Goal: Task Accomplishment & Management: Use online tool/utility

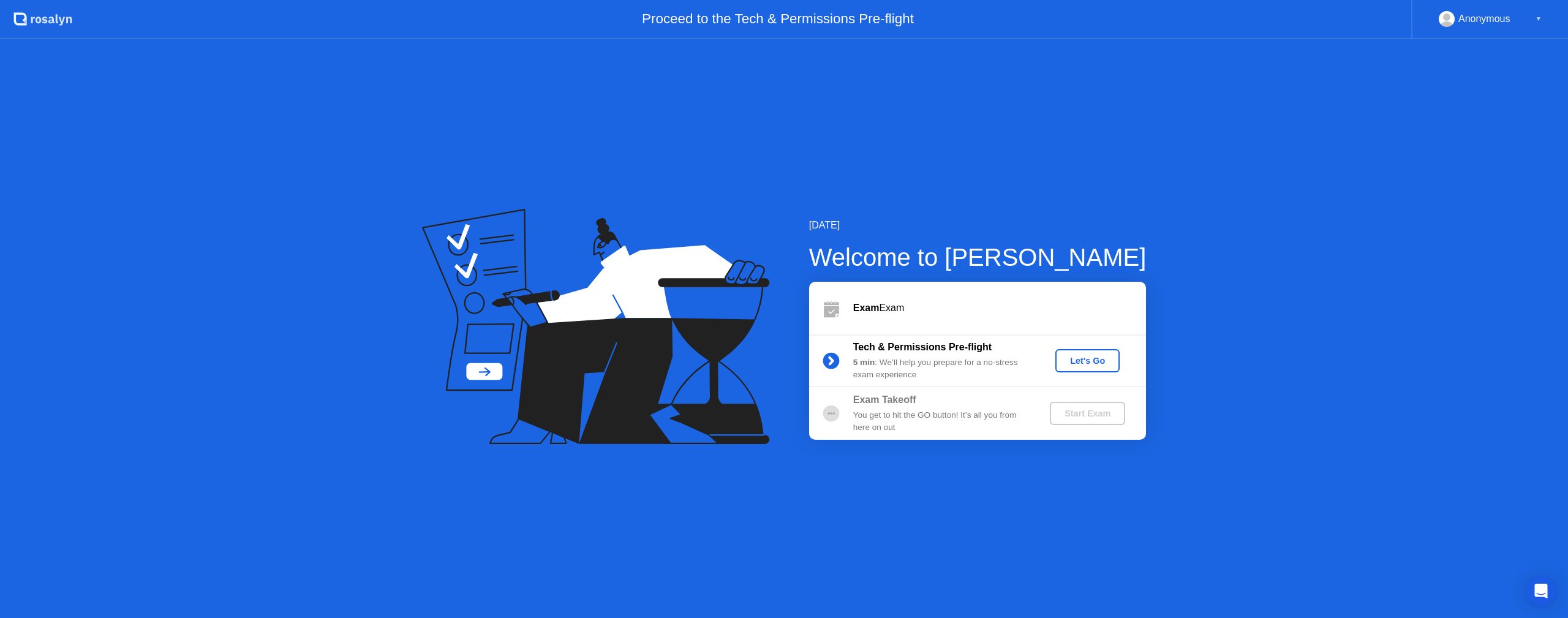
drag, startPoint x: 340, startPoint y: 294, endPoint x: 538, endPoint y: 290, distance: 198.0
click at [340, 294] on div "[DATE] Welcome to [PERSON_NAME] Exam Exam Tech & Permissions Pre-flight 5 min :…" at bounding box center [784, 329] width 1568 height 579
click at [1090, 355] on div "Let's Go" at bounding box center [1087, 360] width 54 height 9
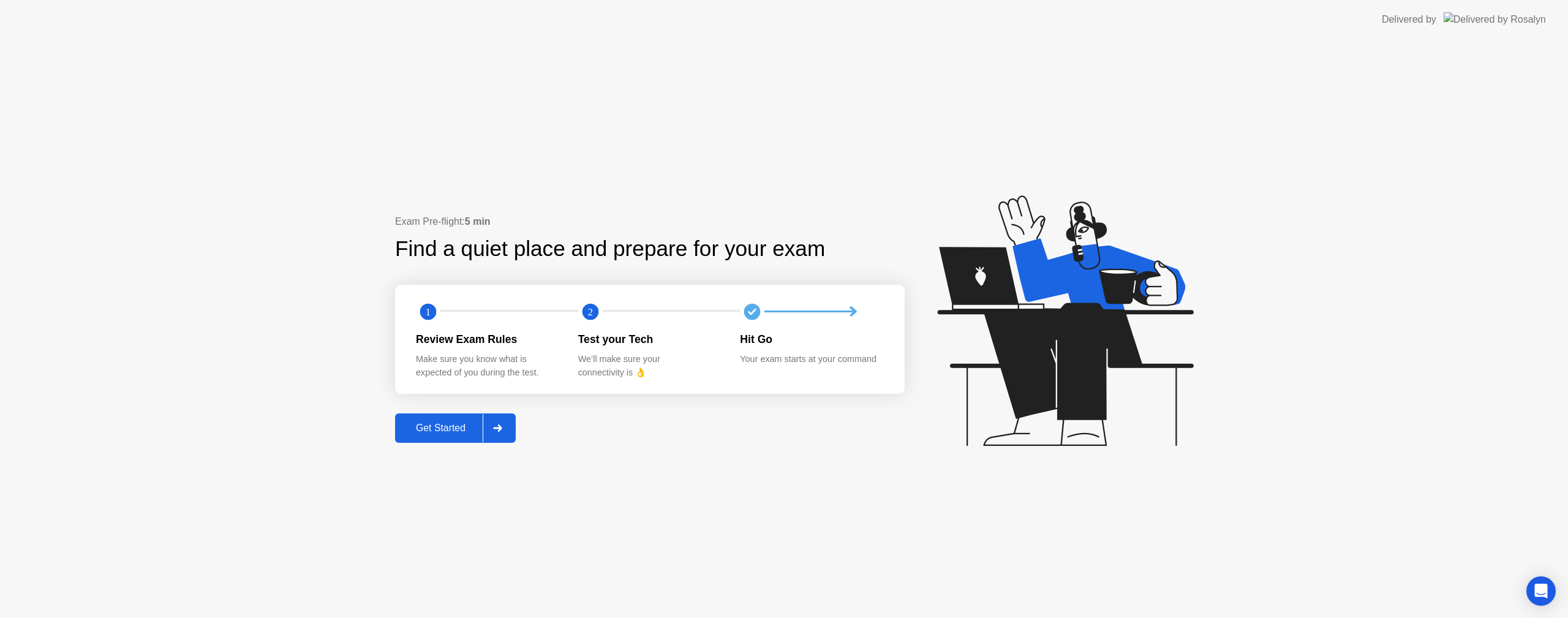
click at [426, 433] on div "Get Started" at bounding box center [441, 427] width 84 height 11
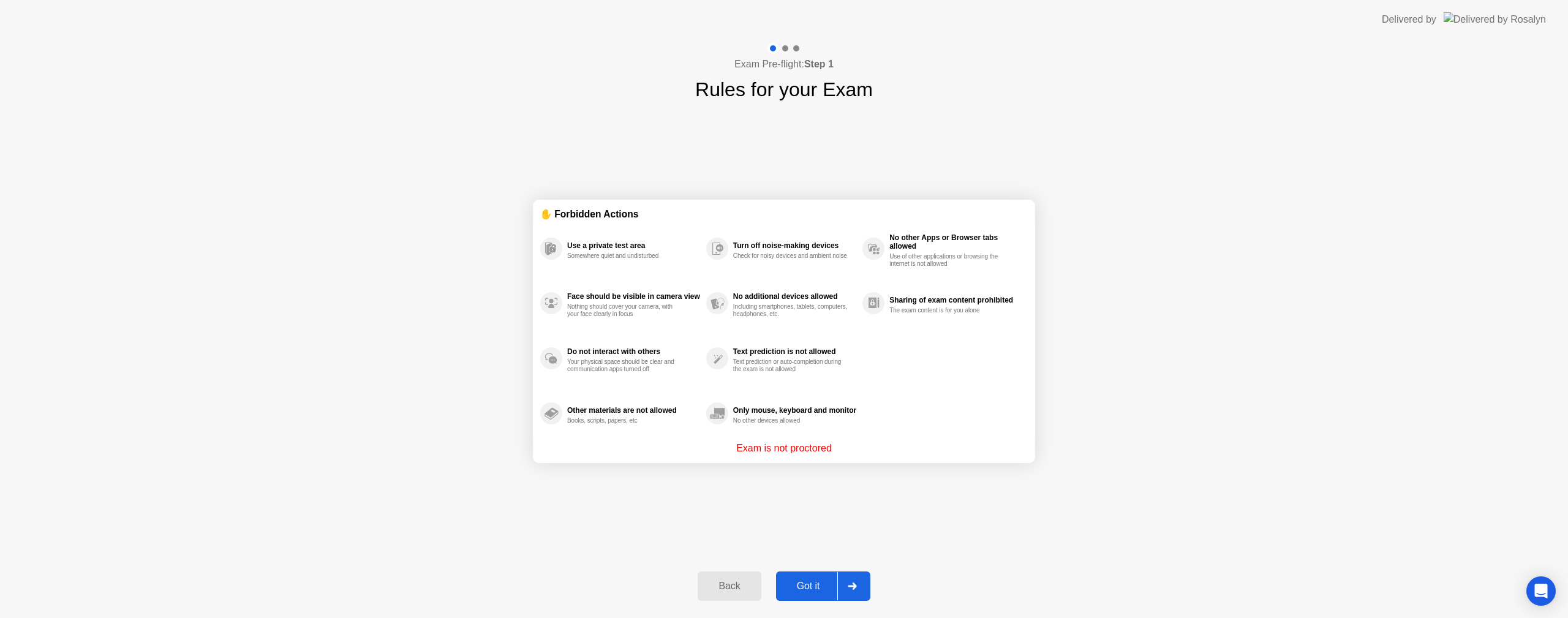
click at [807, 584] on div "Got it" at bounding box center [808, 585] width 58 height 11
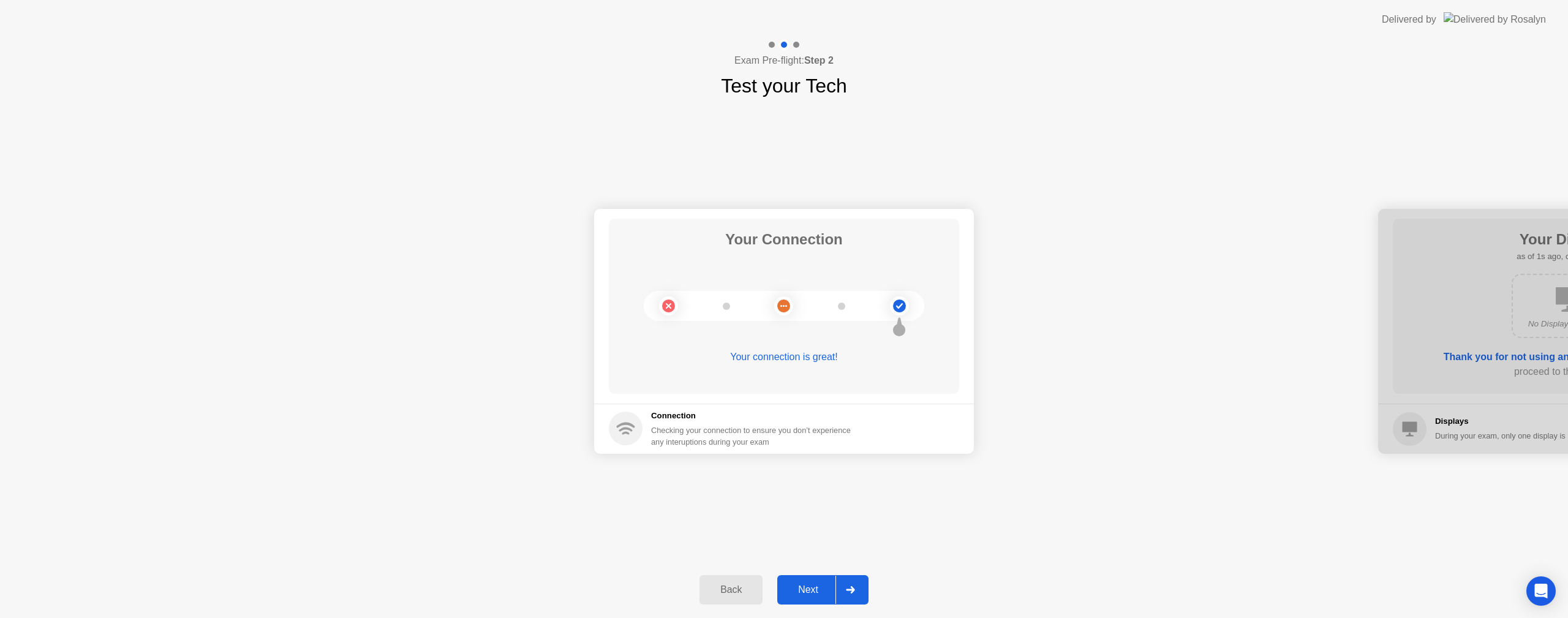
click at [800, 591] on div "Next" at bounding box center [807, 589] width 54 height 11
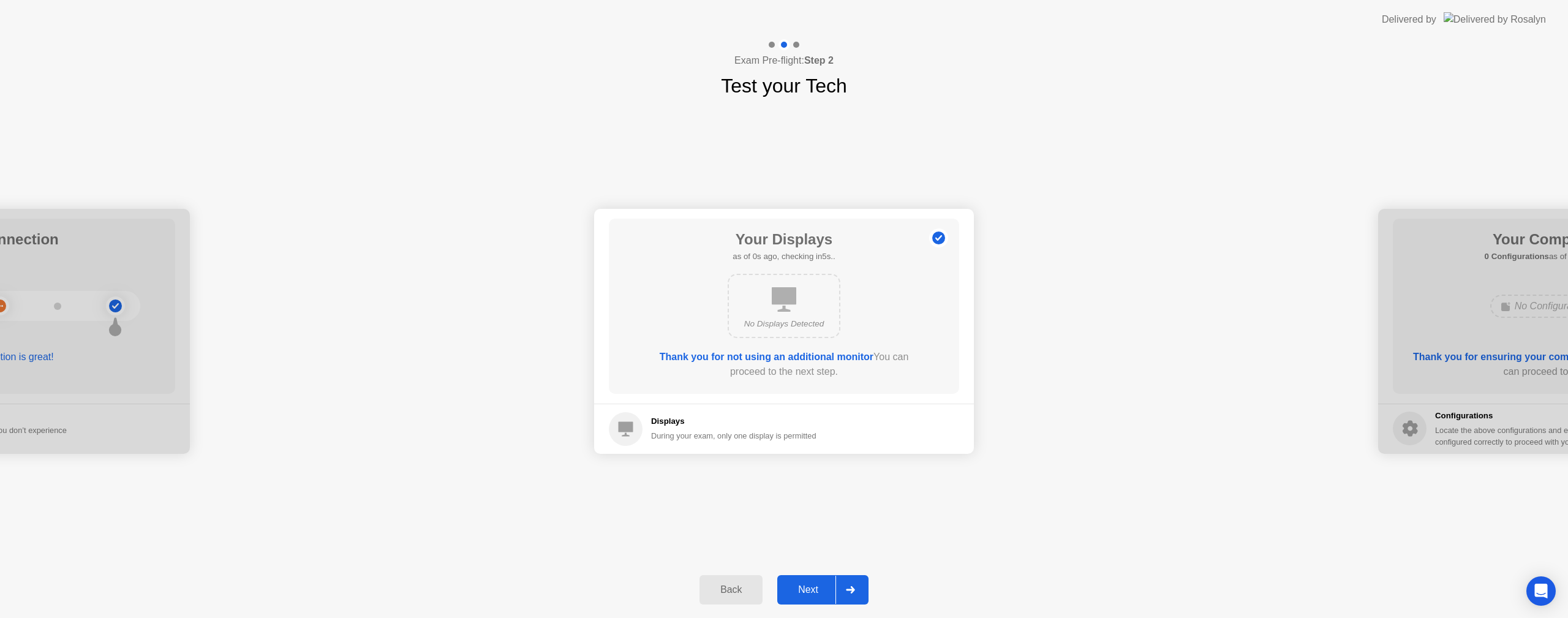
click at [800, 591] on div "Next" at bounding box center [807, 589] width 54 height 11
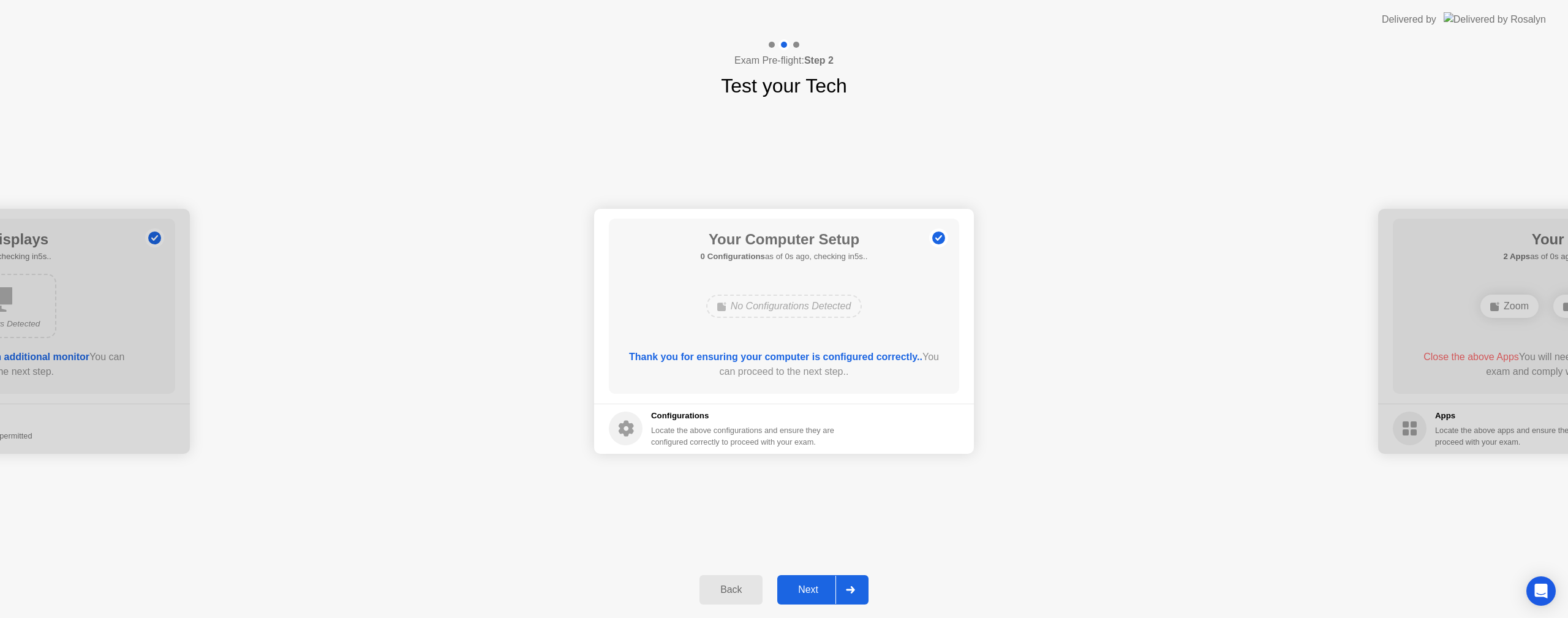
click at [800, 591] on div "Next" at bounding box center [807, 589] width 54 height 11
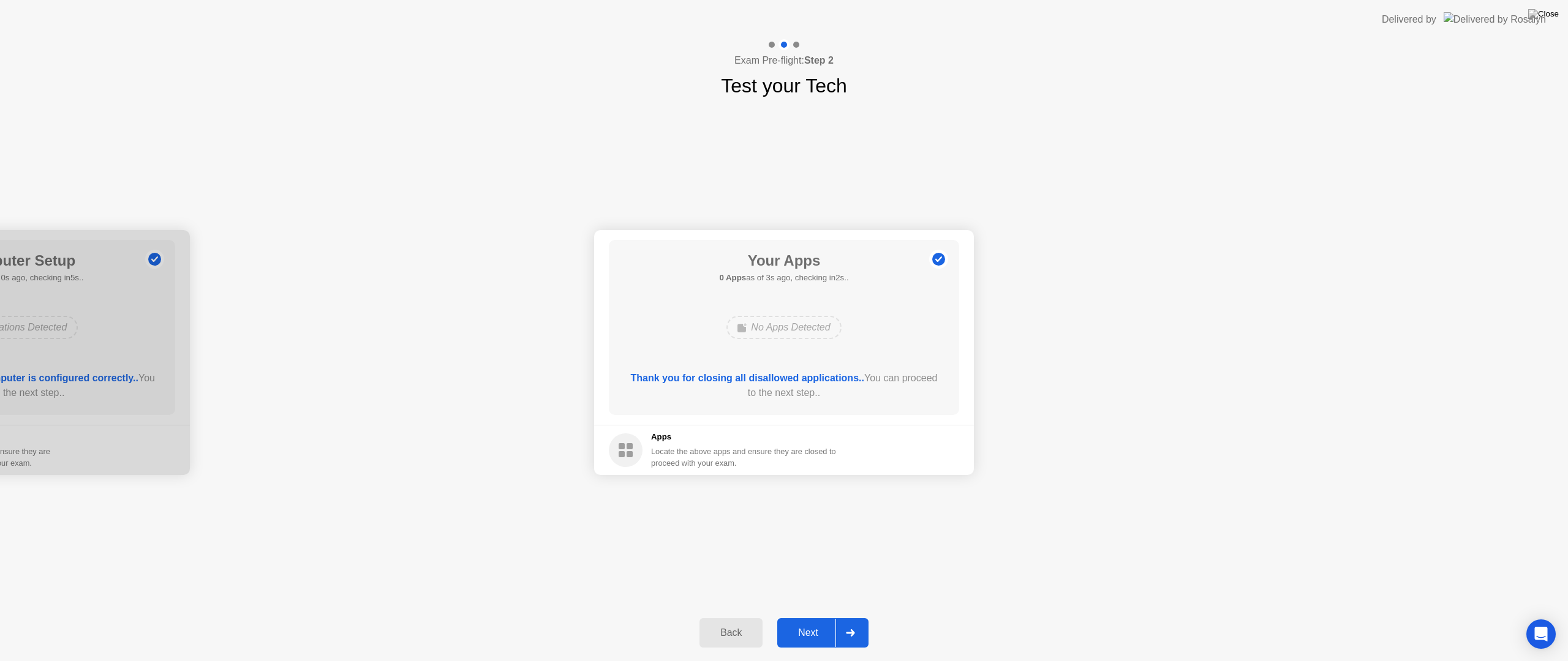
click at [809, 617] on div "Next" at bounding box center [807, 633] width 54 height 11
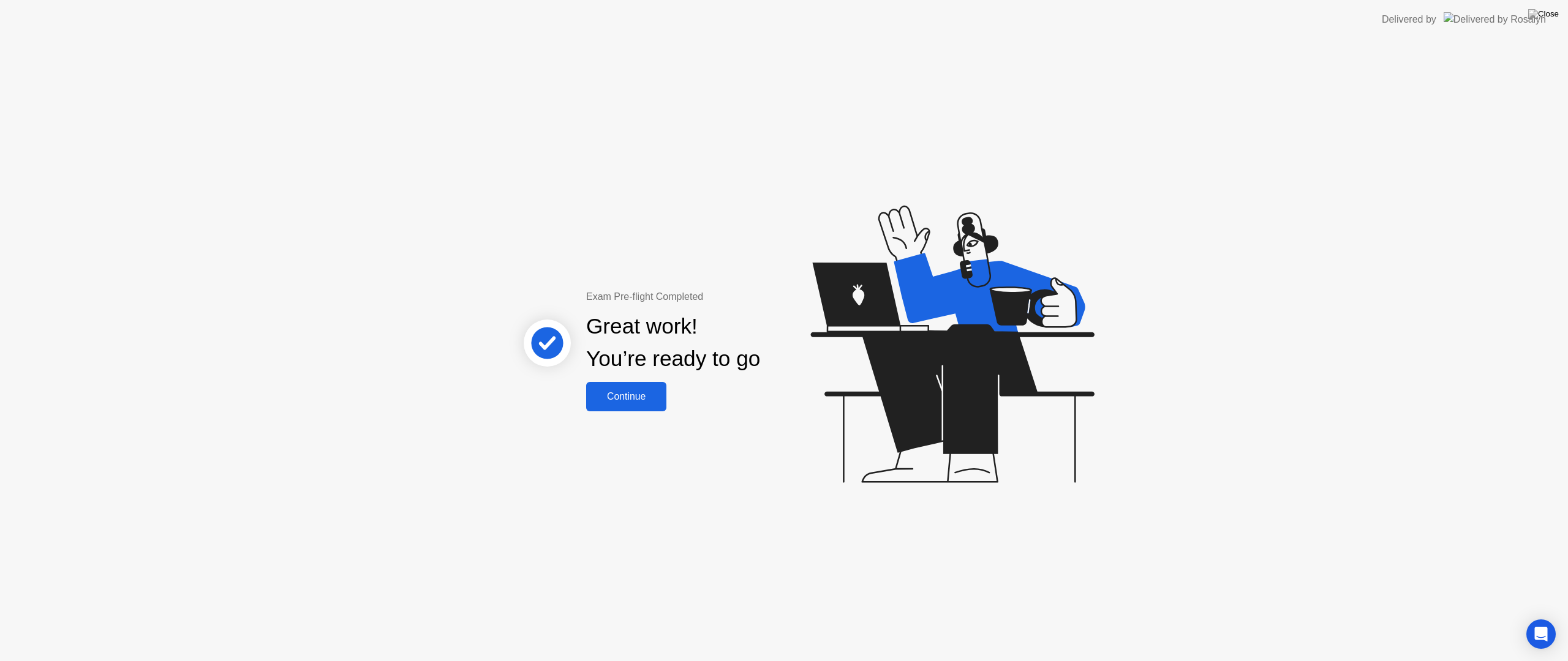
click at [617, 392] on div "Continue" at bounding box center [626, 397] width 73 height 11
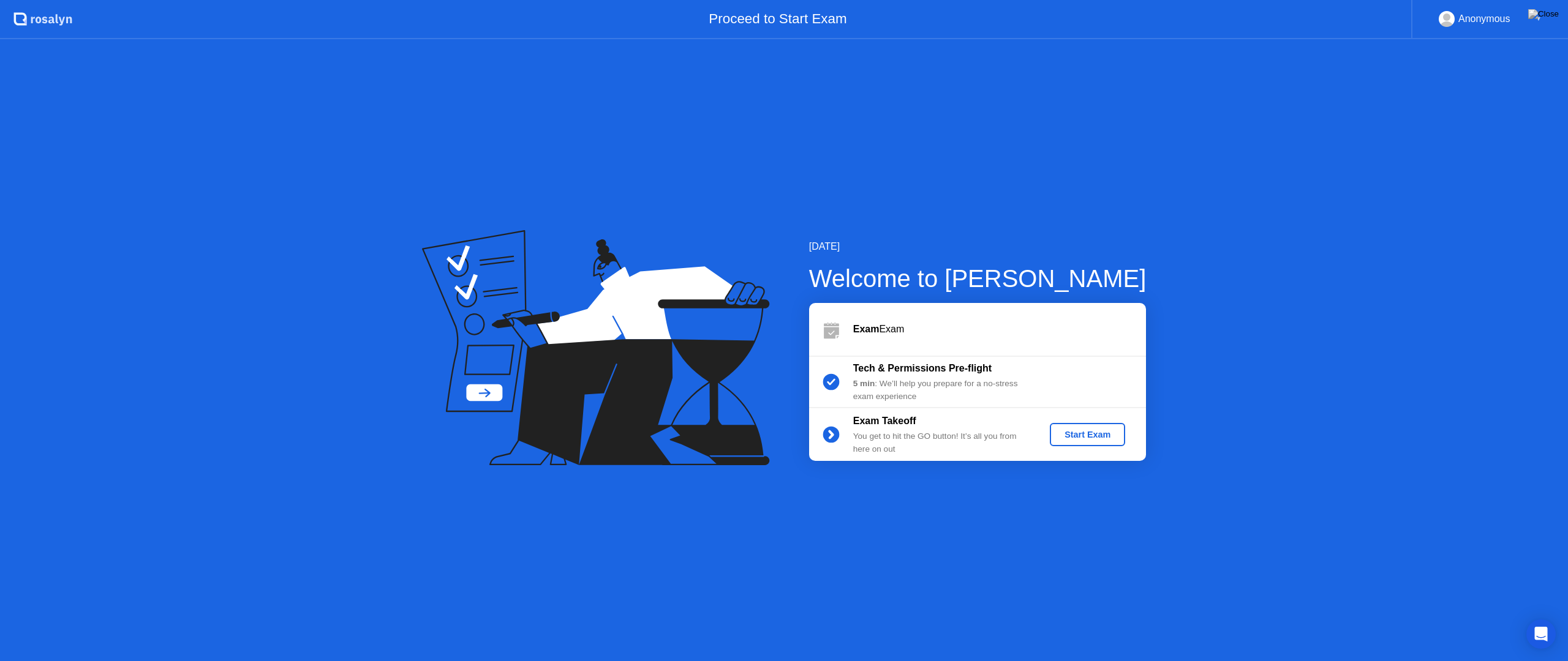
click at [1074, 430] on div "Start Exam" at bounding box center [1087, 434] width 65 height 9
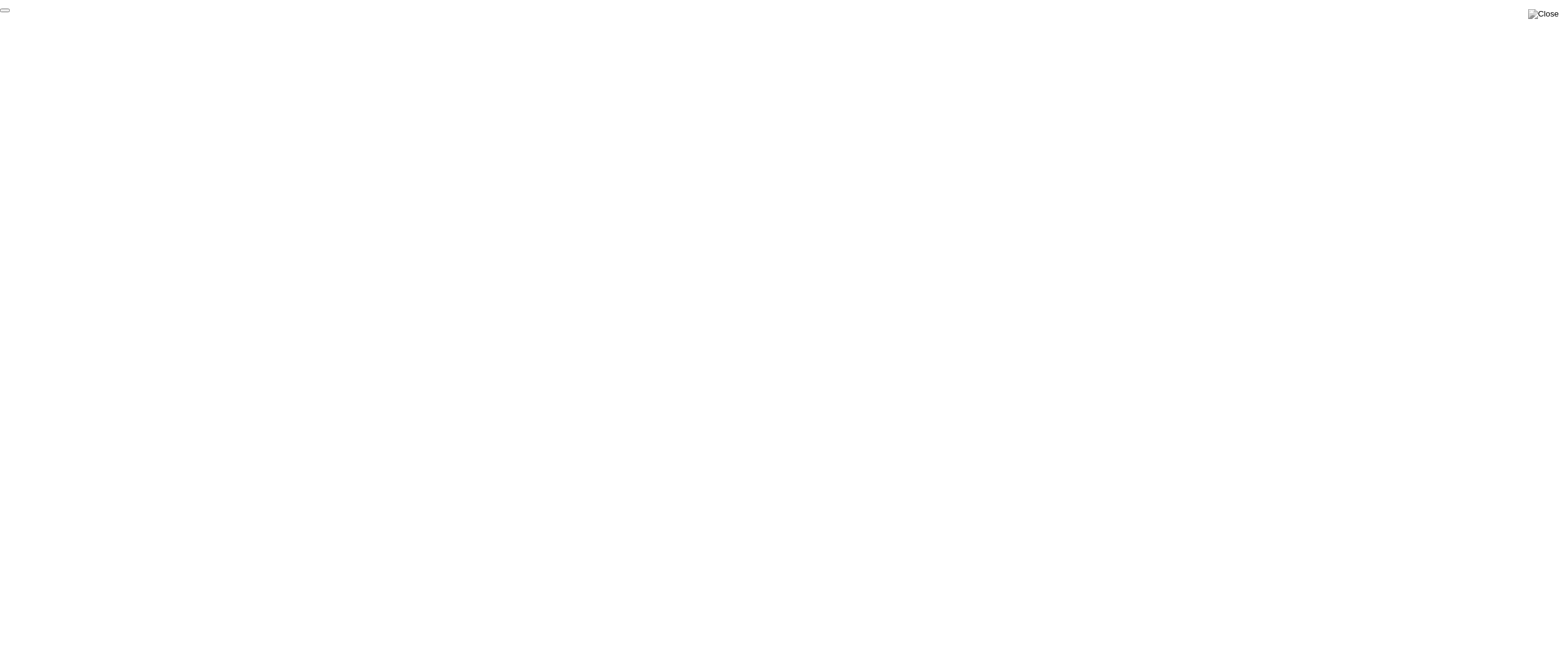
click div "End Proctoring Session"
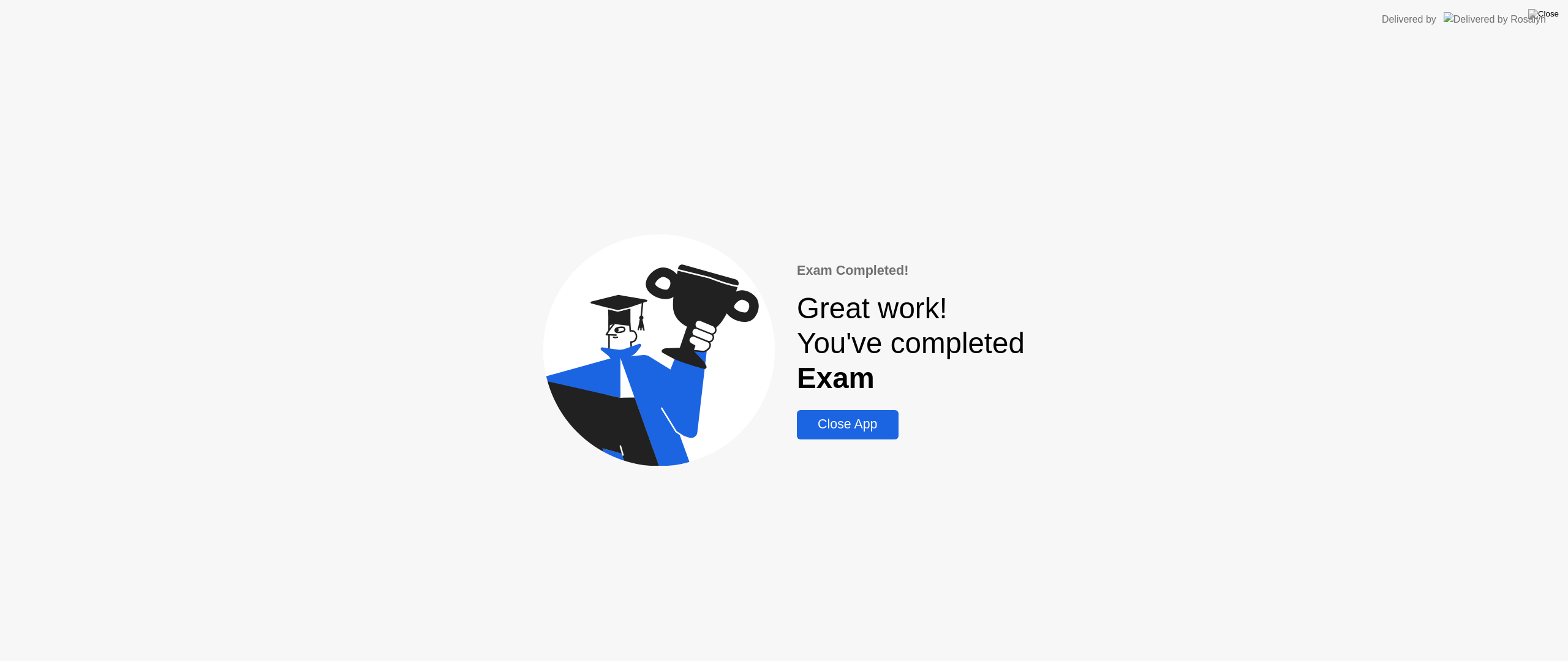
click at [830, 418] on div "Close App" at bounding box center [847, 425] width 94 height 15
